Goal: Complete application form: Complete application form

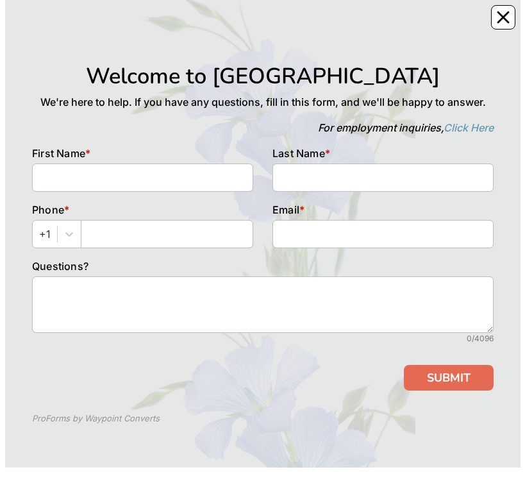
scroll to position [25, 0]
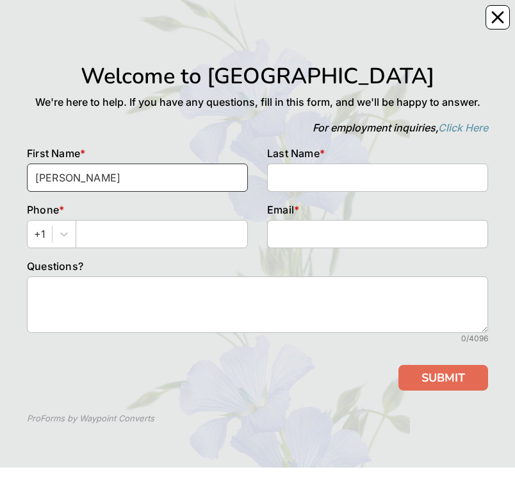
type input "[PERSON_NAME]"
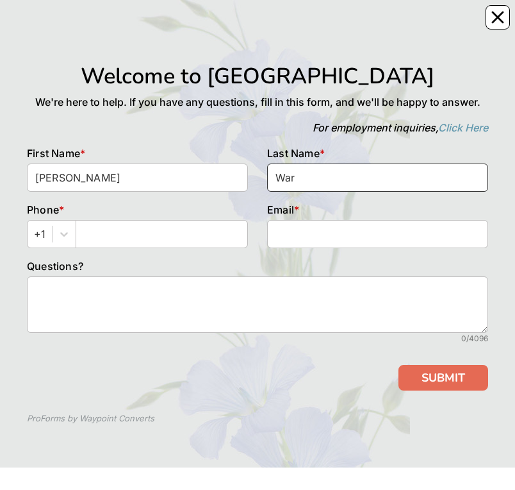
type input "[PERSON_NAME]"
type input "9413606407"
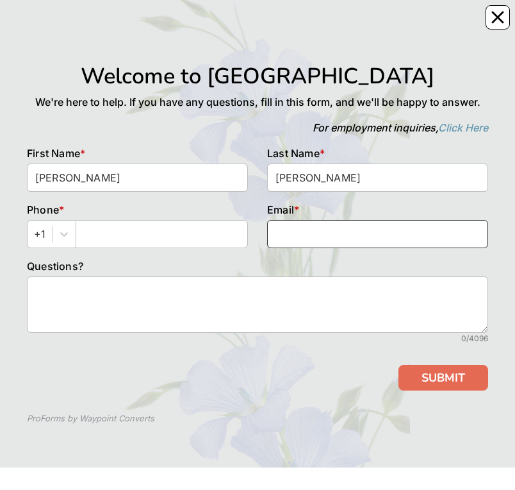
type input "[EMAIL_ADDRESS][DOMAIN_NAME]"
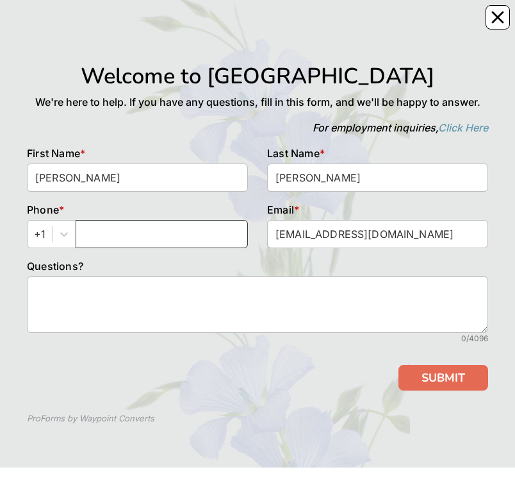
click at [145, 28] on input "text" at bounding box center [162, 234] width 172 height 28
type input "412-915-0439"
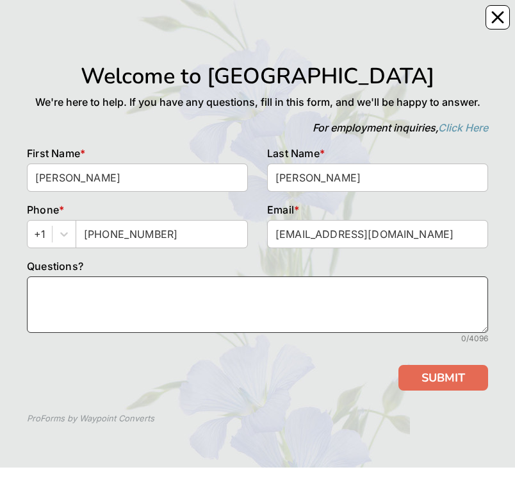
click at [112, 28] on textarea at bounding box center [257, 304] width 461 height 56
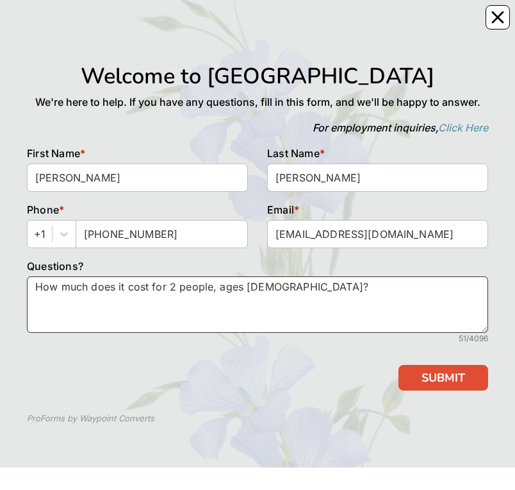
type textarea "How much does it cost for 2 people, ages 77 and 83?"
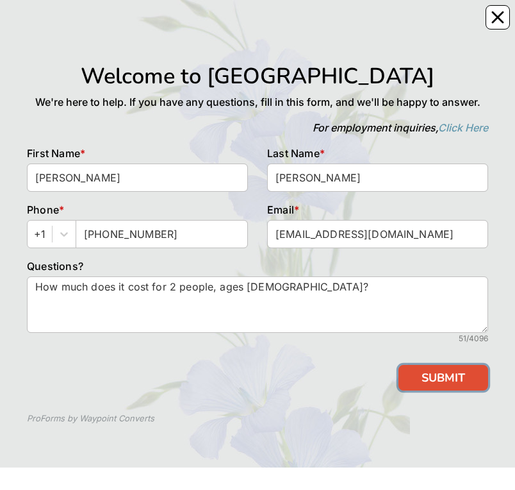
click at [401, 28] on button "SUBMIT" at bounding box center [444, 378] width 90 height 26
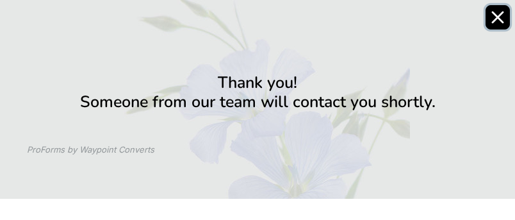
click at [493, 17] on icon "Close" at bounding box center [498, 17] width 10 height 10
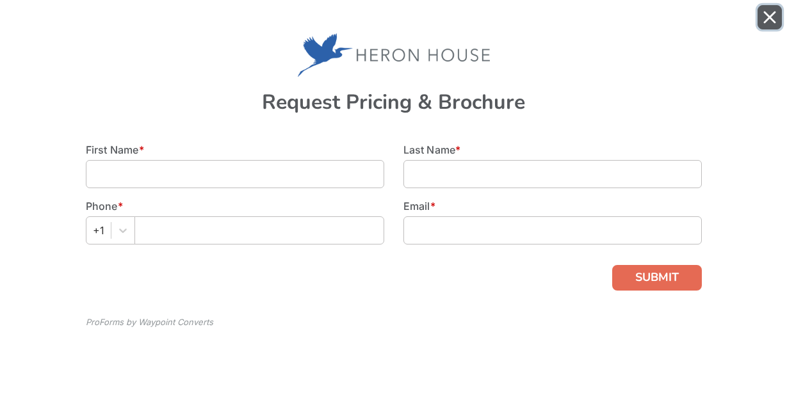
click at [765, 22] on icon "Close" at bounding box center [770, 17] width 10 height 10
